Goal: Task Accomplishment & Management: Manage account settings

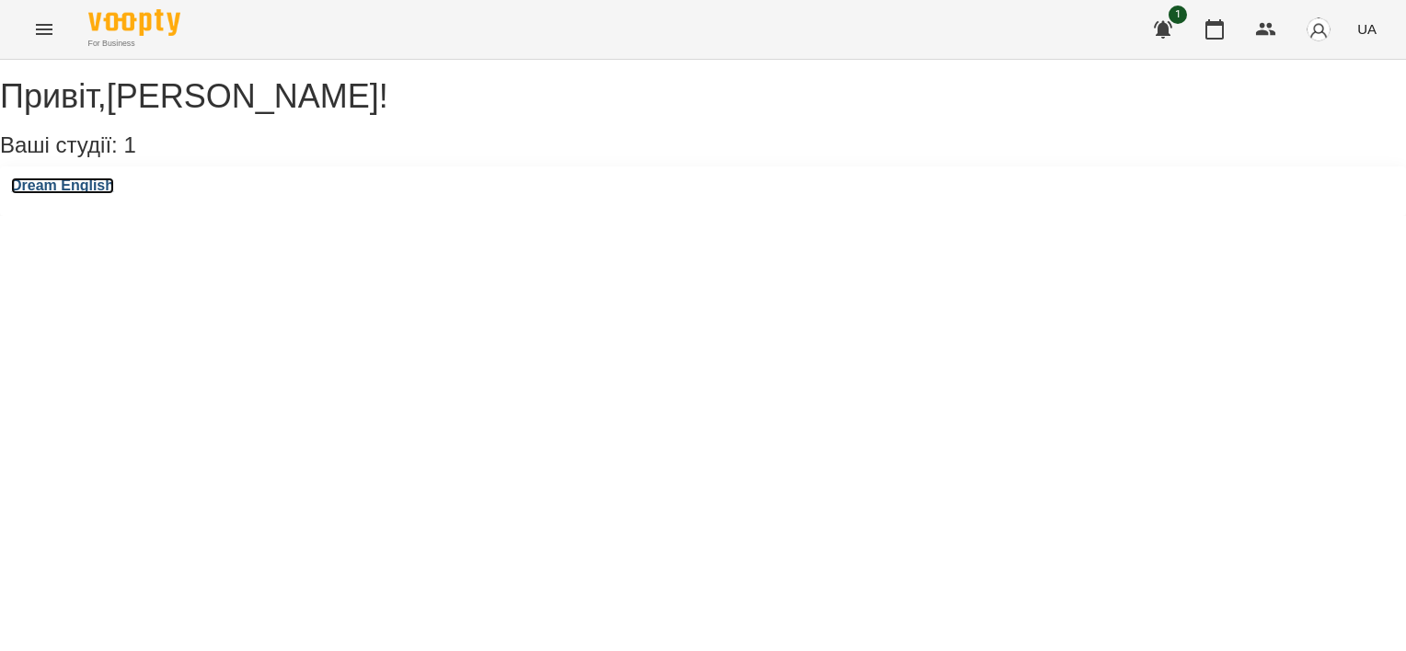
click at [114, 194] on h3 "Dream English" at bounding box center [62, 186] width 103 height 17
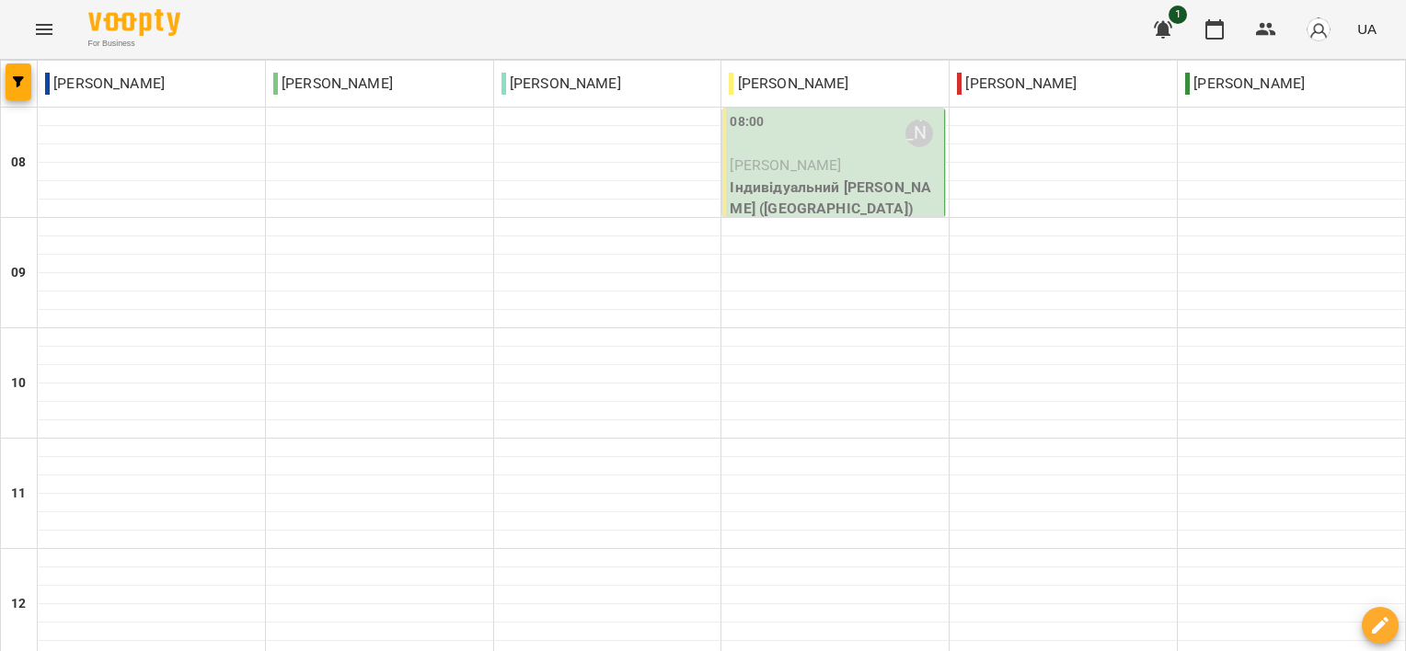
click at [829, 156] on span "[PERSON_NAME]" at bounding box center [785, 164] width 111 height 17
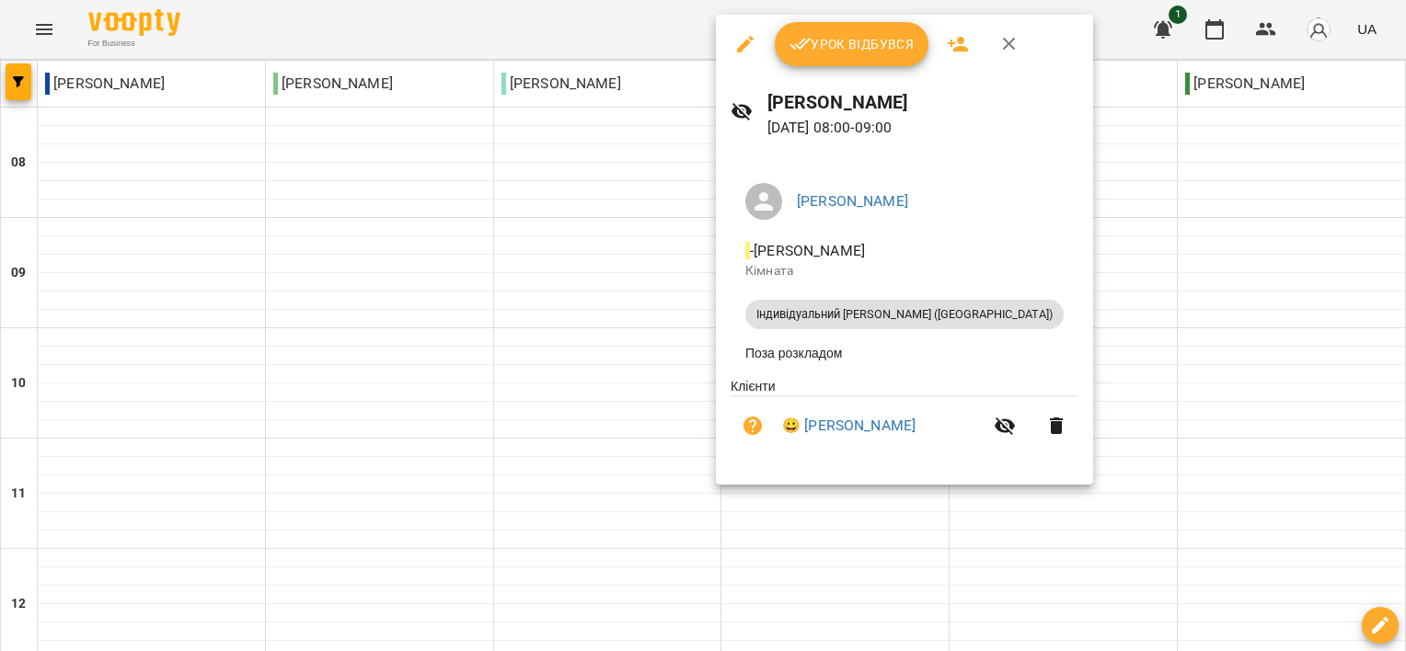
click at [821, 52] on span "Урок відбувся" at bounding box center [851, 44] width 125 height 22
